Goal: Task Accomplishment & Management: Manage account settings

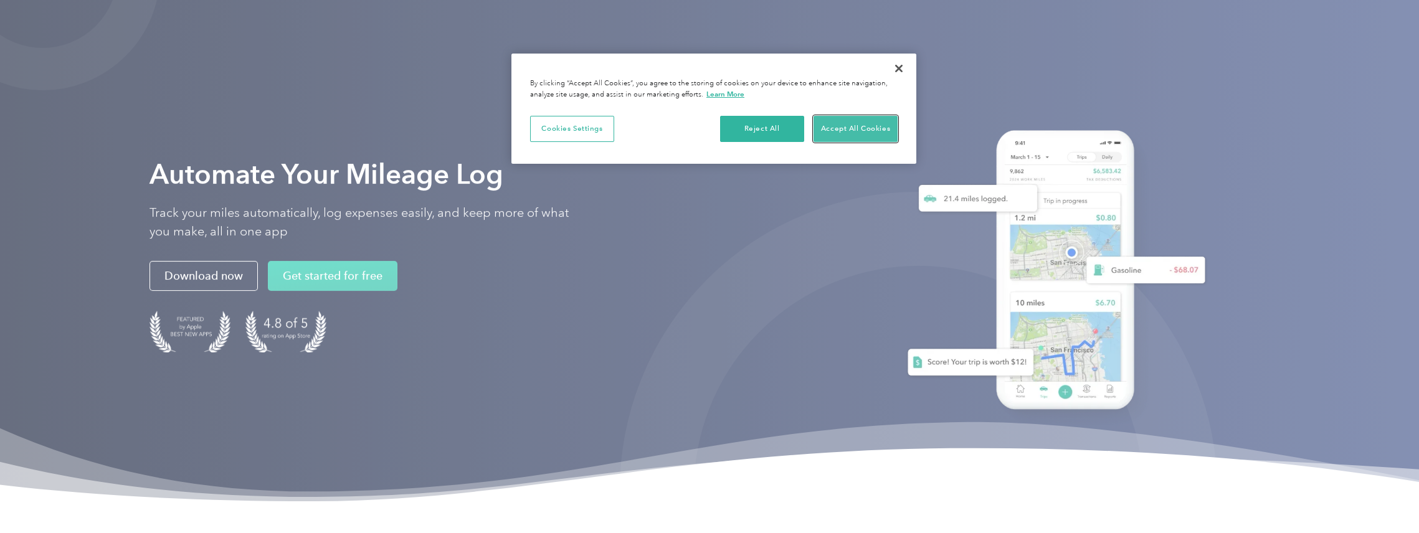
click at [825, 130] on button "Accept All Cookies" at bounding box center [855, 129] width 84 height 26
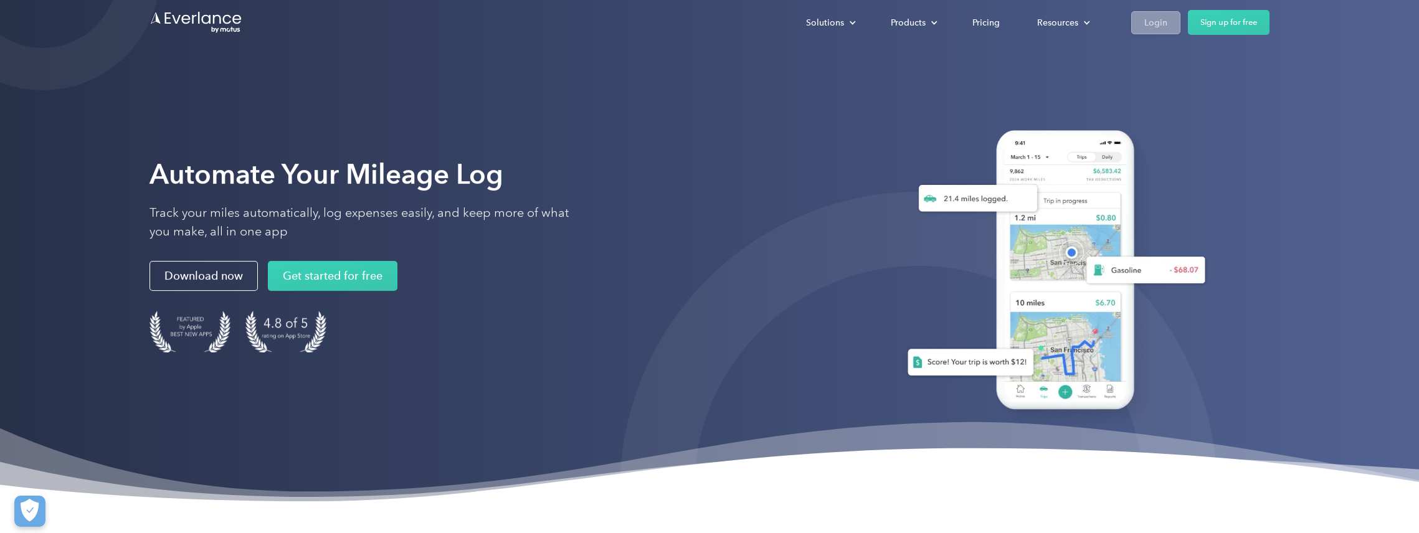
click at [1131, 20] on link "Login" at bounding box center [1155, 22] width 49 height 23
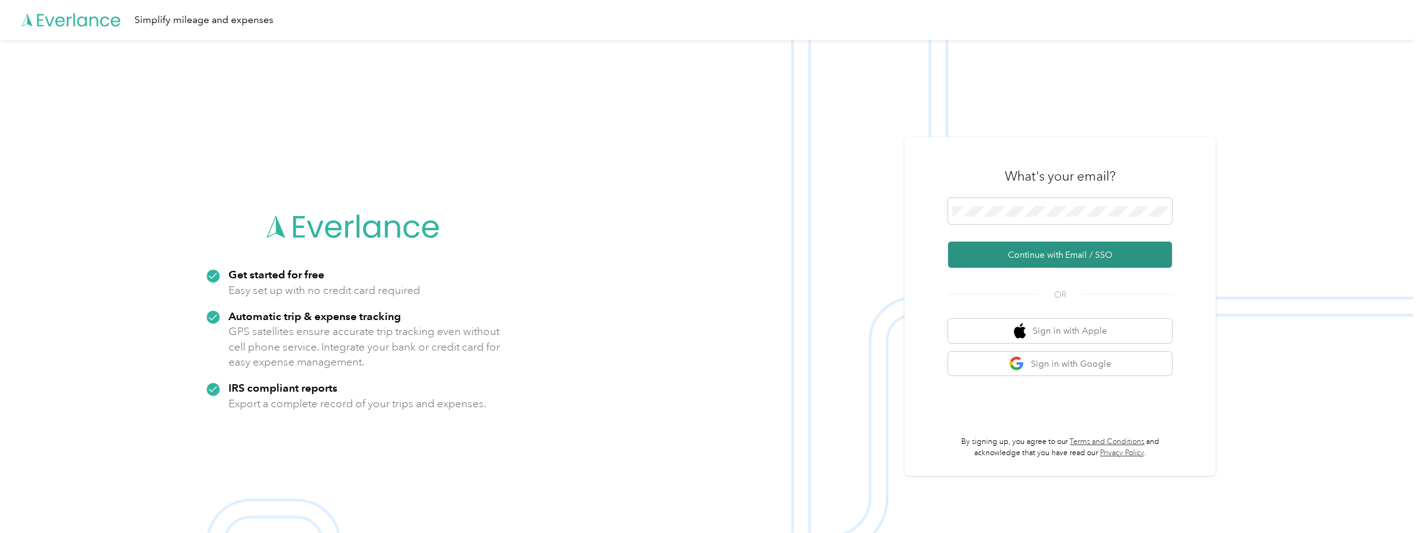
click at [1001, 253] on button "Continue with Email / SSO" at bounding box center [1060, 255] width 224 height 26
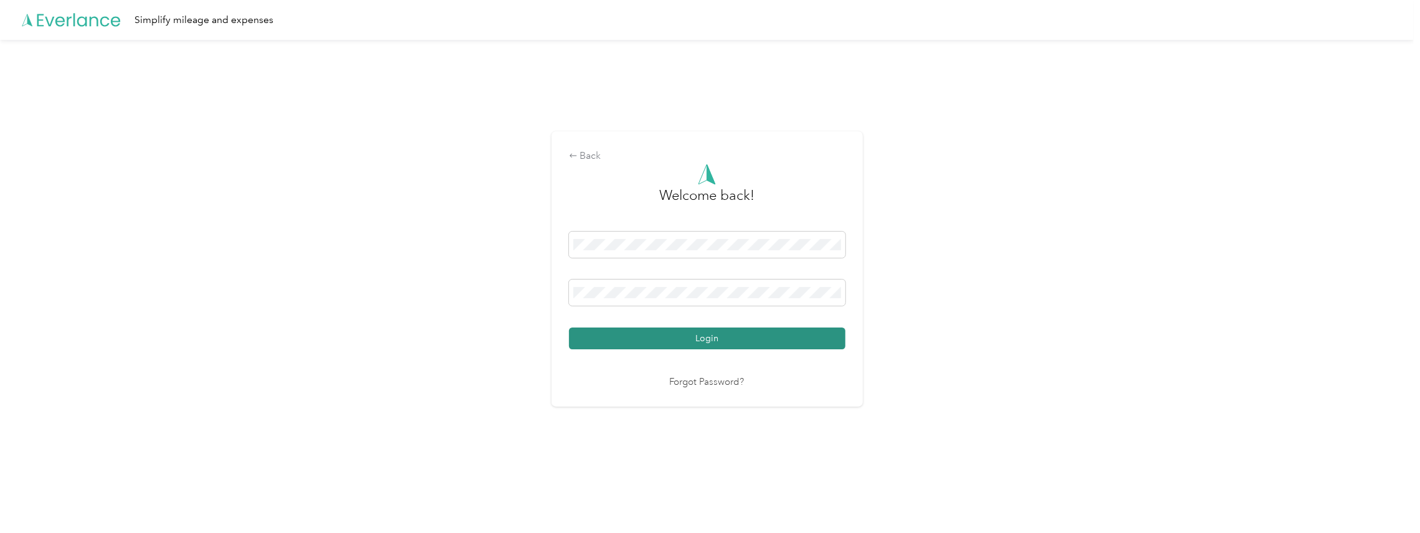
click at [746, 343] on button "Login" at bounding box center [707, 339] width 276 height 22
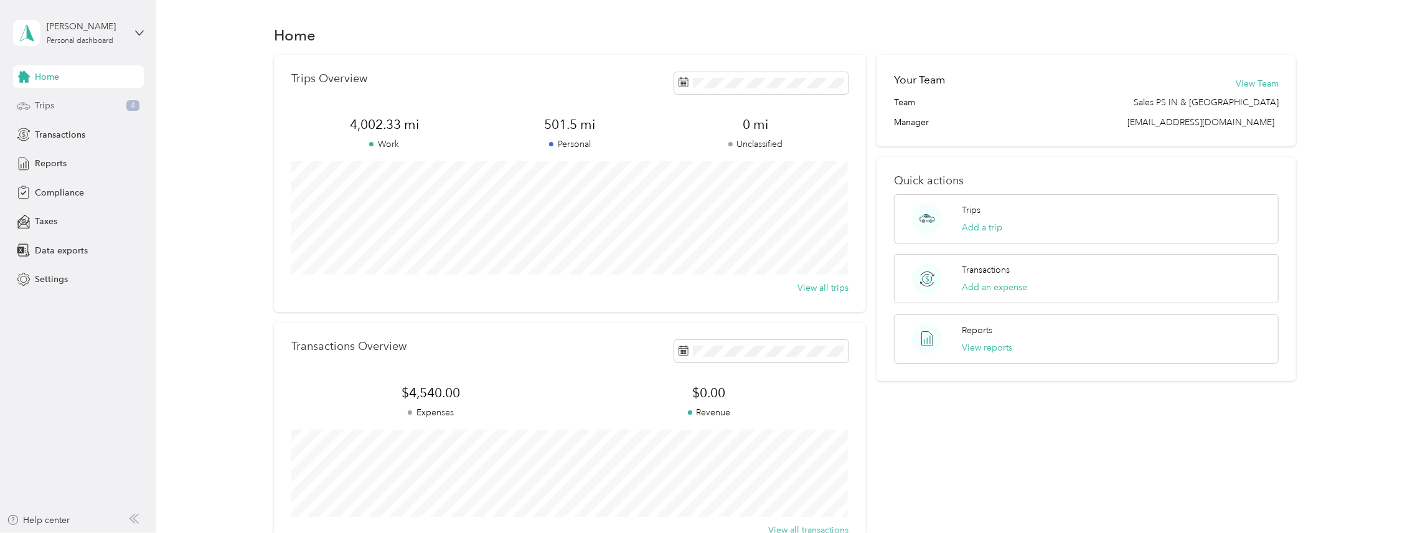
click at [58, 108] on div "Trips 4" at bounding box center [78, 106] width 131 height 22
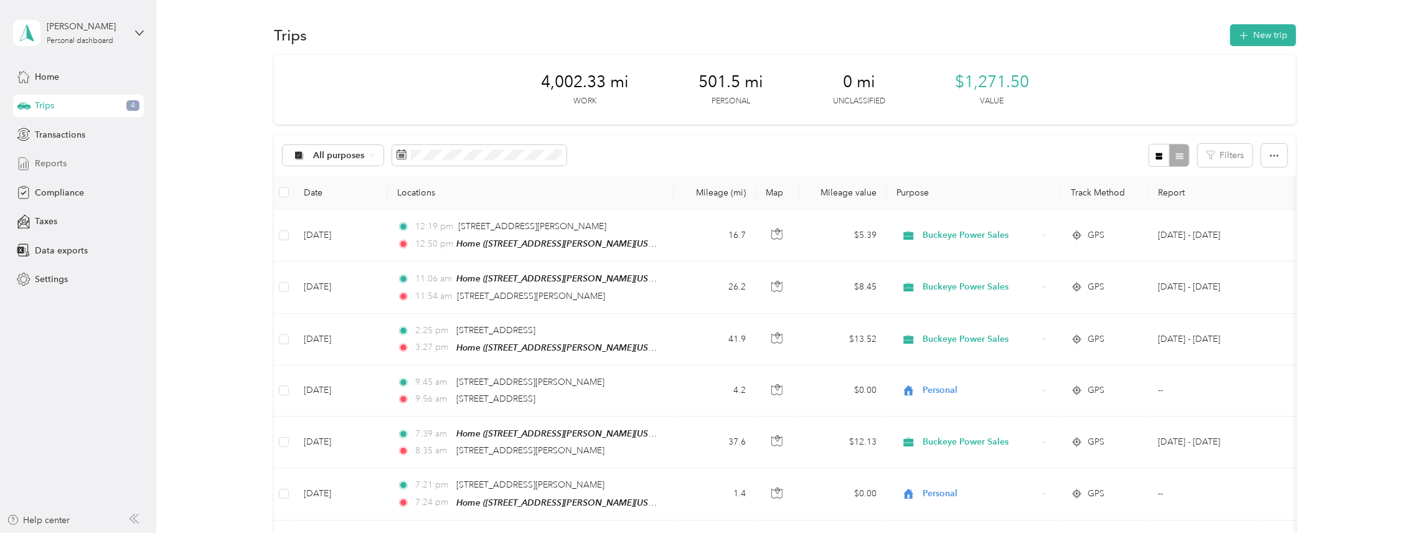
click at [62, 166] on span "Reports" at bounding box center [51, 163] width 32 height 13
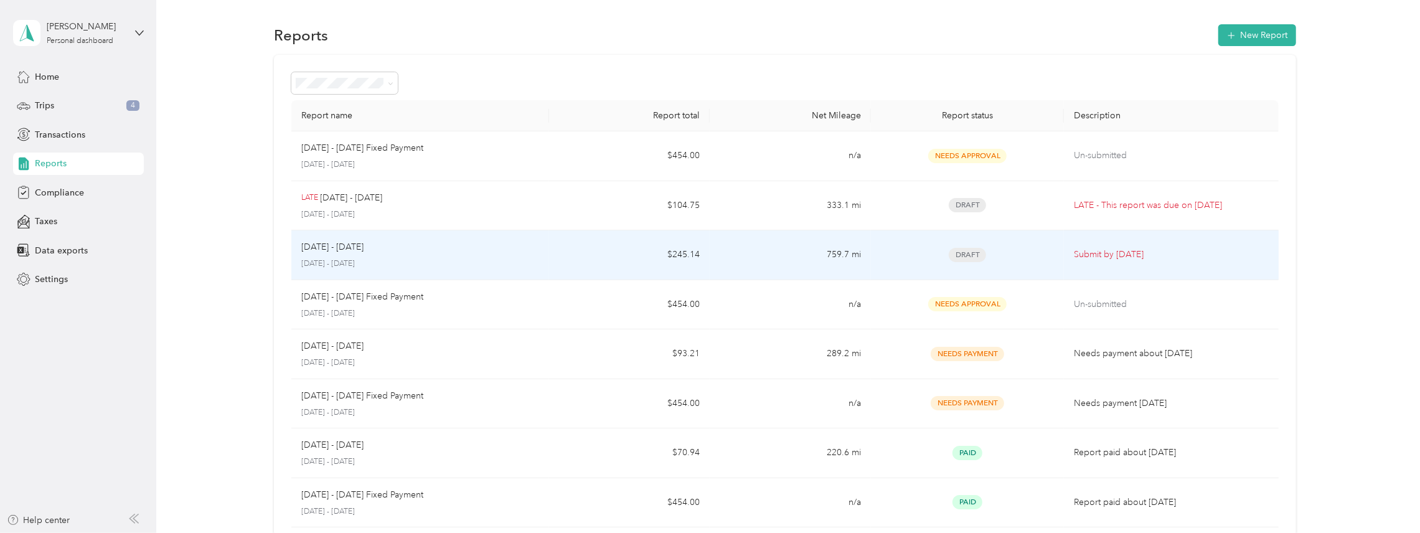
click at [975, 256] on span "Draft" at bounding box center [967, 255] width 37 height 14
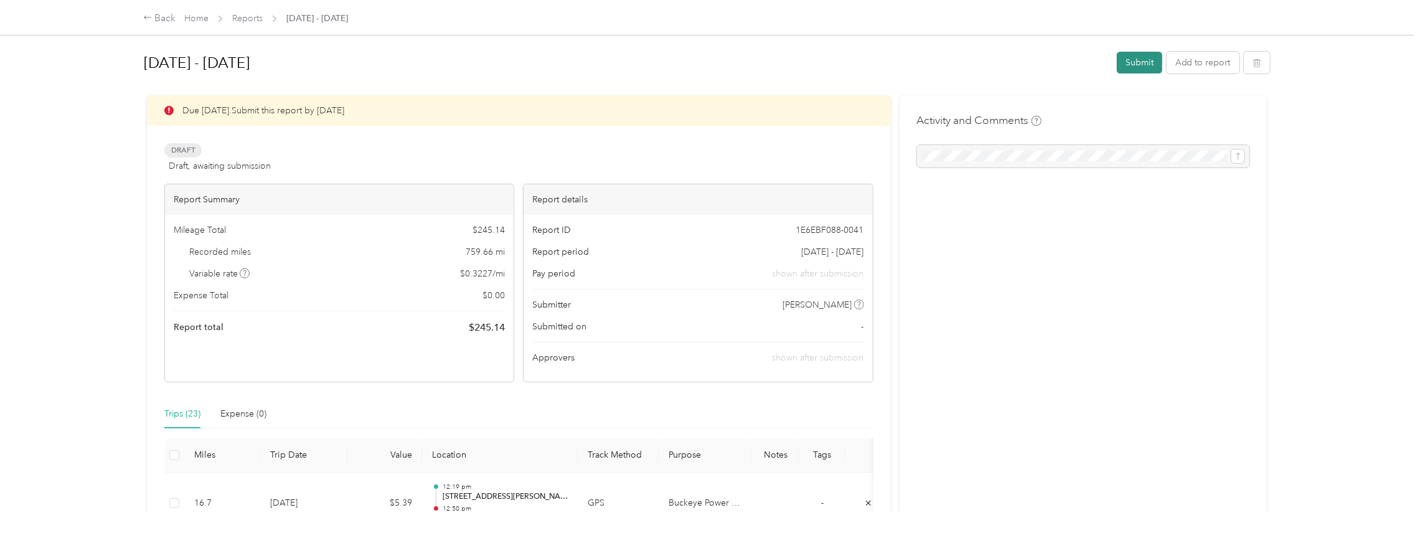
click at [1145, 64] on button "Submit" at bounding box center [1139, 63] width 45 height 22
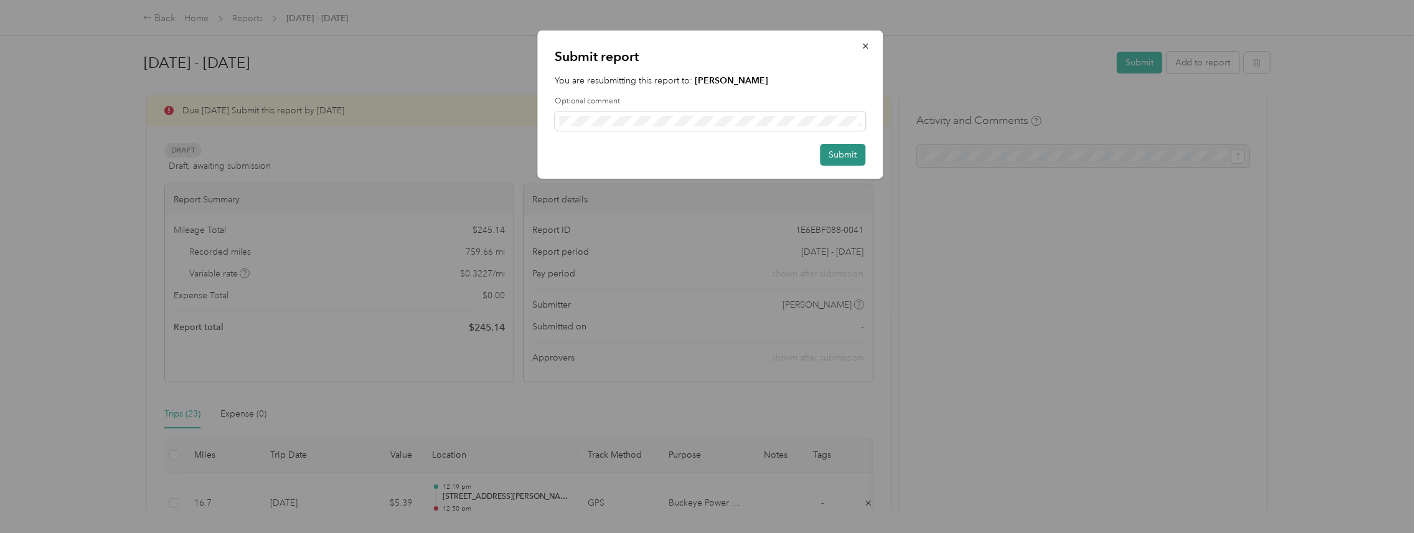
click at [843, 157] on button "Submit" at bounding box center [842, 155] width 45 height 22
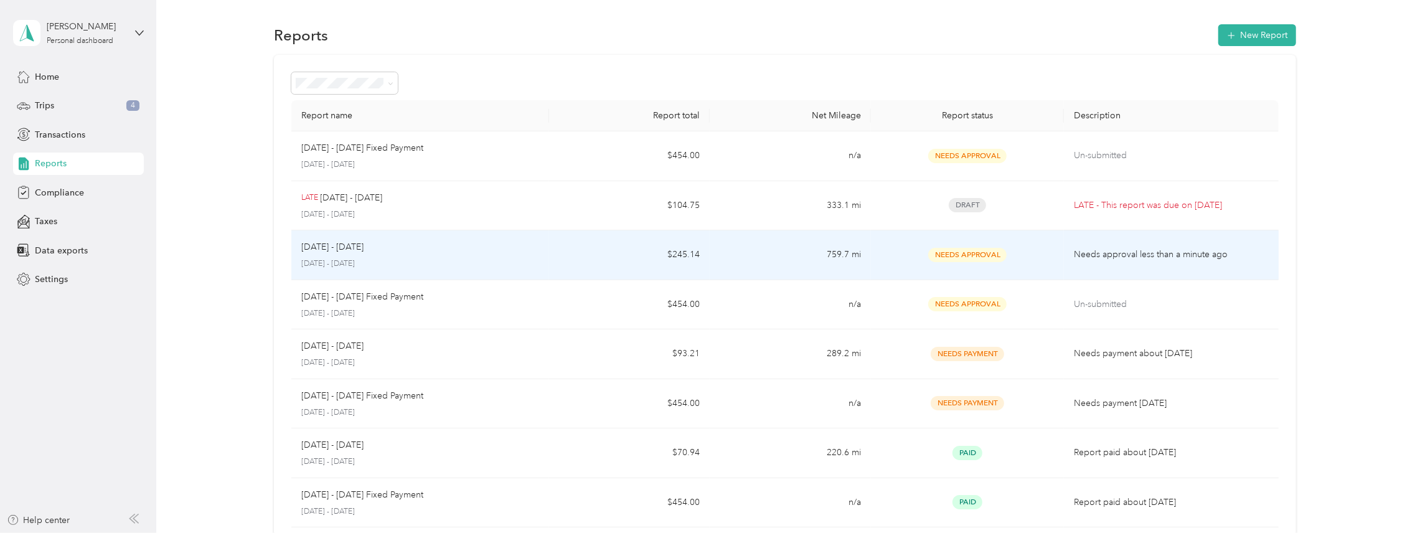
click at [974, 260] on span "Needs Approval" at bounding box center [968, 255] width 78 height 14
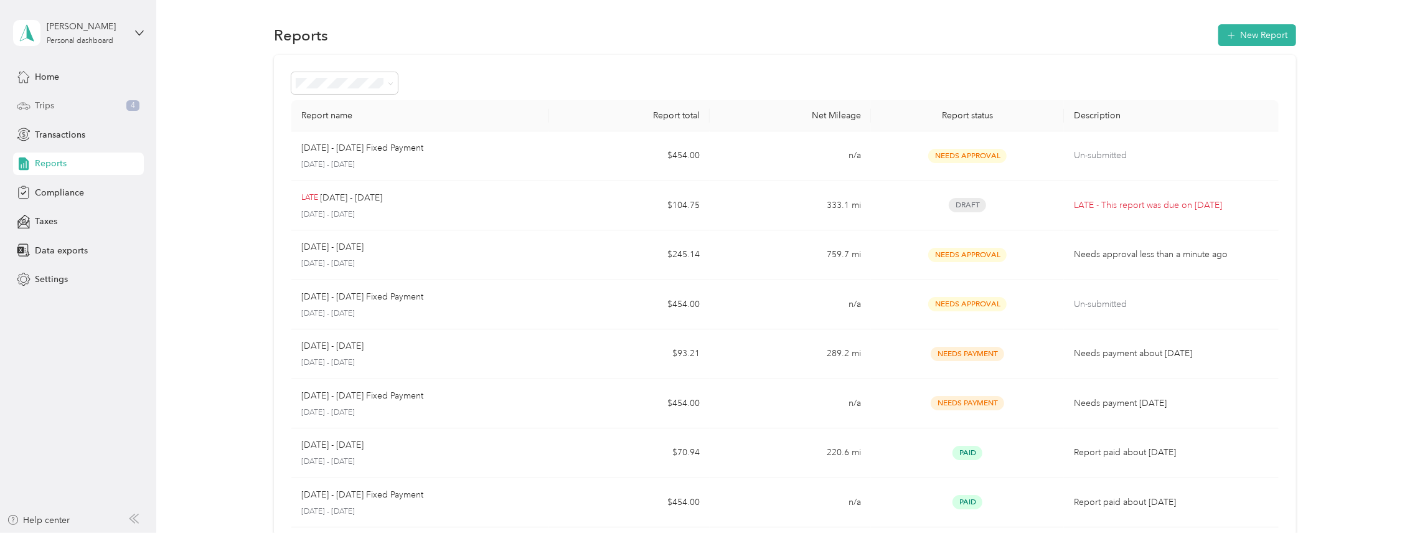
click at [63, 101] on div "Trips 4" at bounding box center [78, 106] width 131 height 22
